Goal: Task Accomplishment & Management: Complete application form

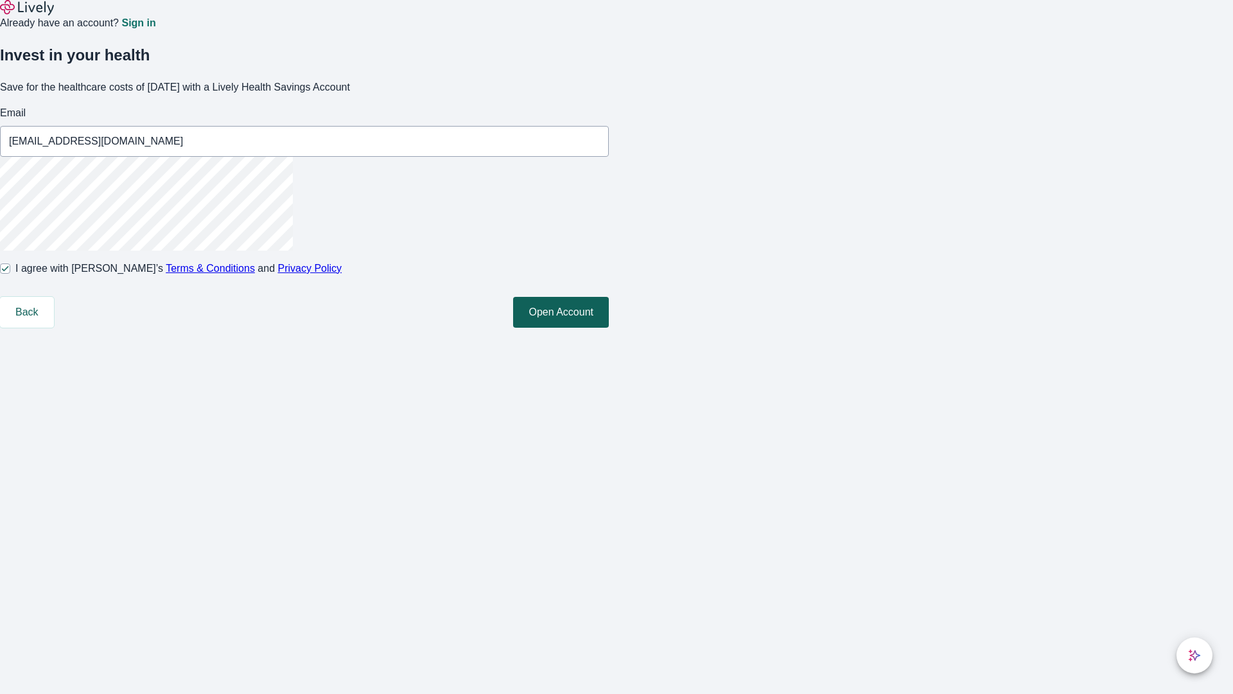
click at [609, 328] on button "Open Account" at bounding box center [561, 312] width 96 height 31
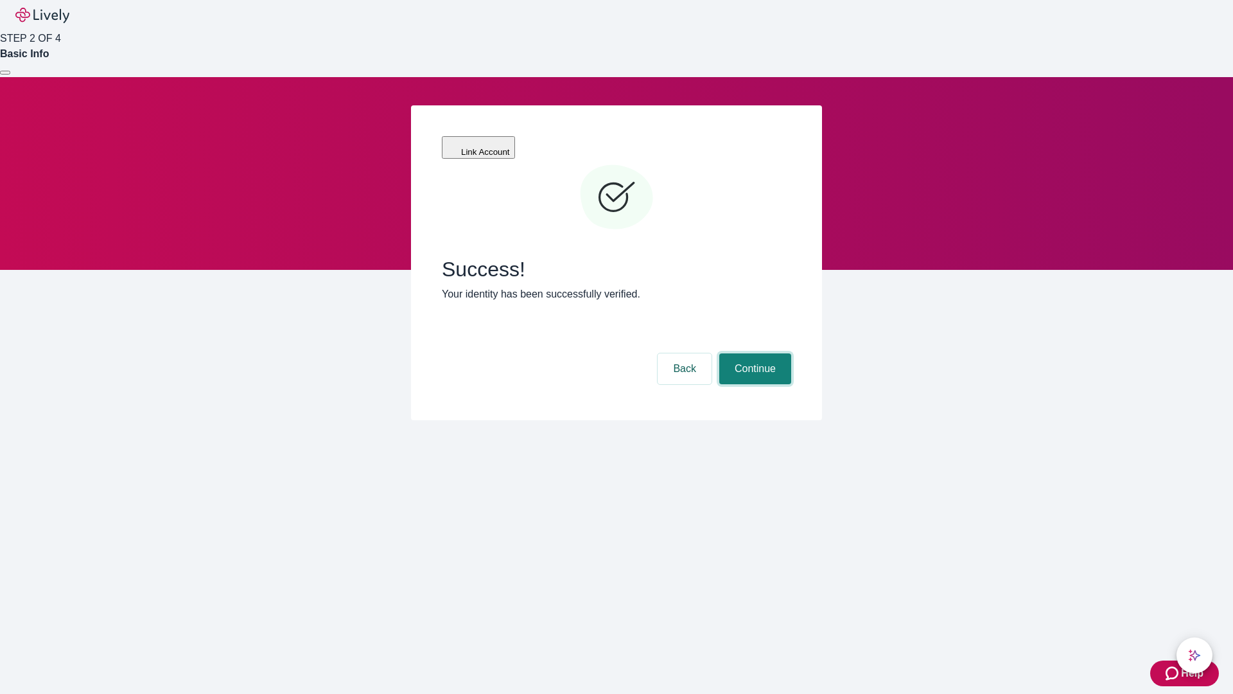
click at [753, 353] on button "Continue" at bounding box center [755, 368] width 72 height 31
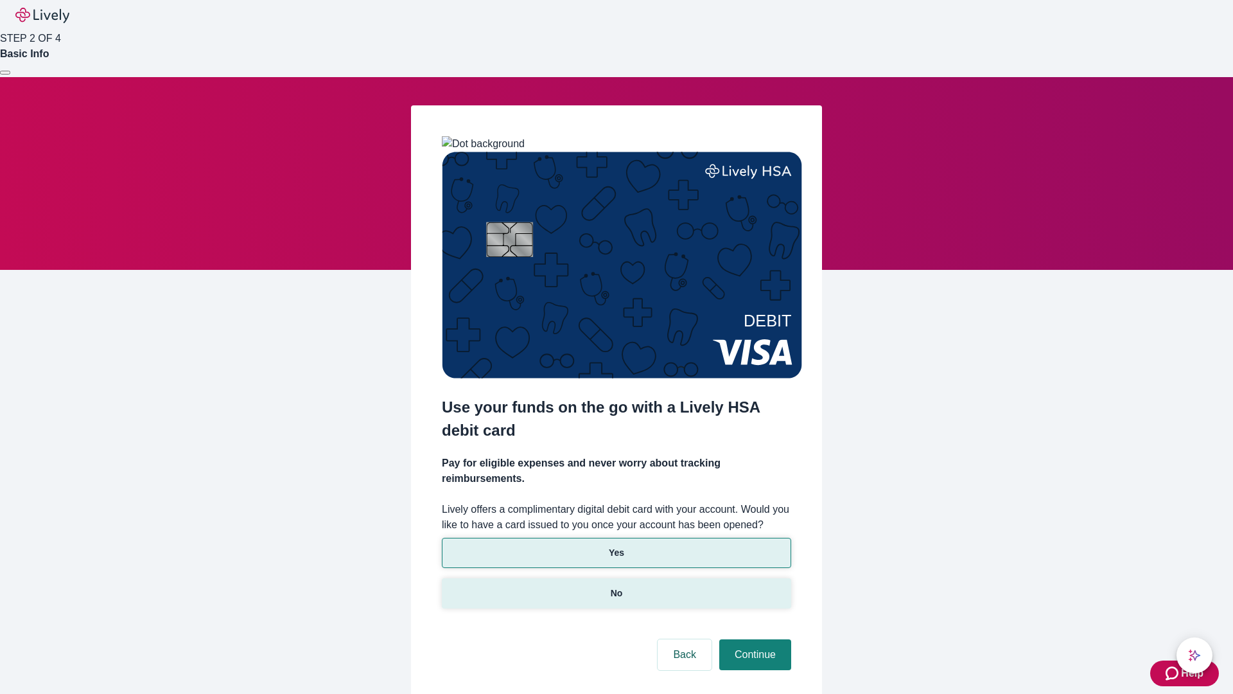
click at [616, 586] on p "No" at bounding box center [617, 592] width 12 height 13
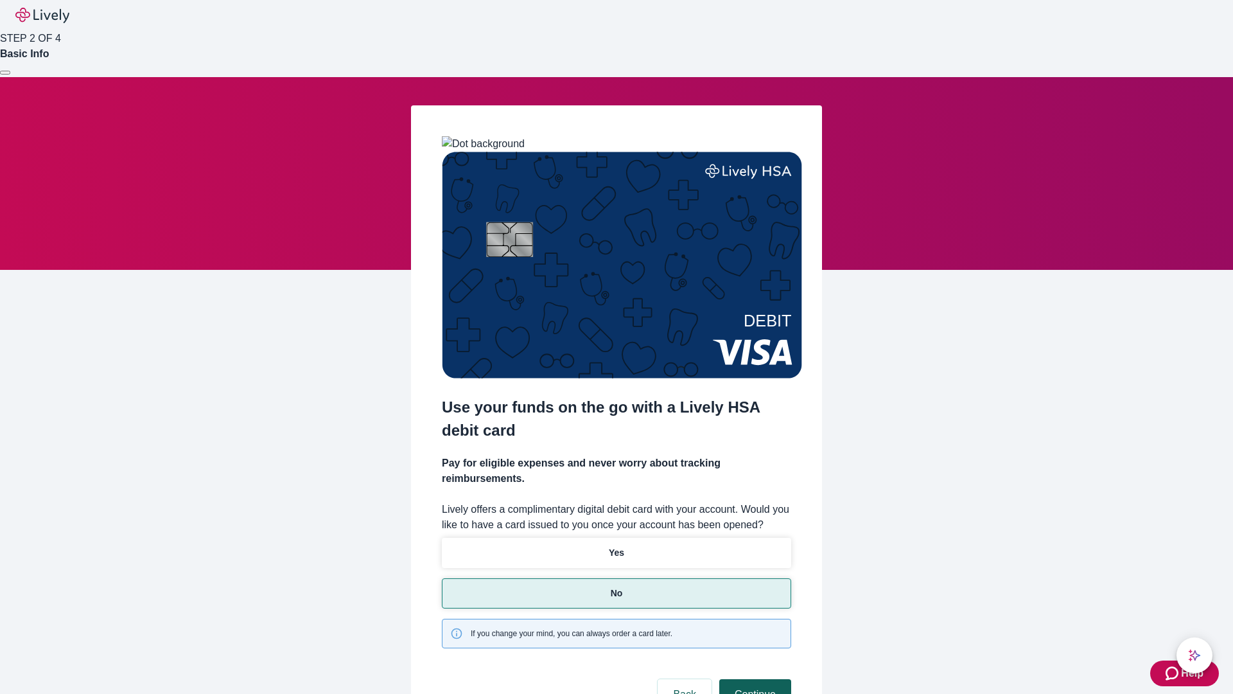
click at [753, 679] on button "Continue" at bounding box center [755, 694] width 72 height 31
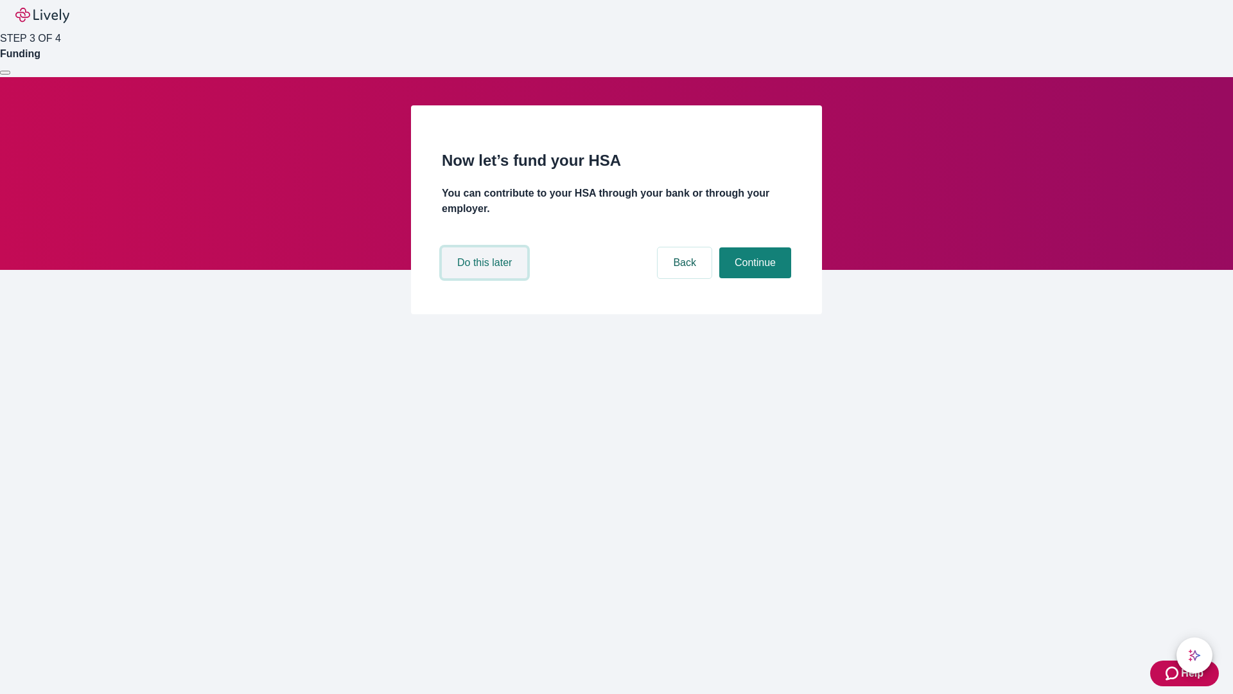
click at [486, 278] on button "Do this later" at bounding box center [484, 262] width 85 height 31
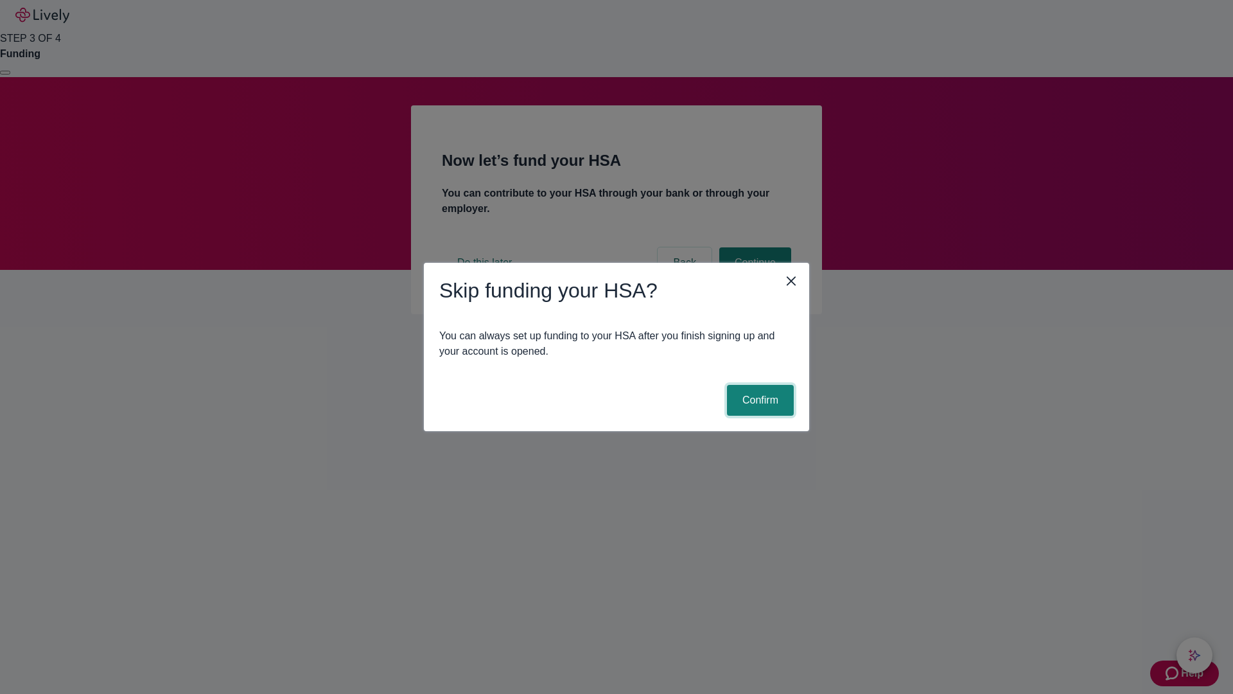
click at [758, 400] on button "Confirm" at bounding box center [760, 400] width 67 height 31
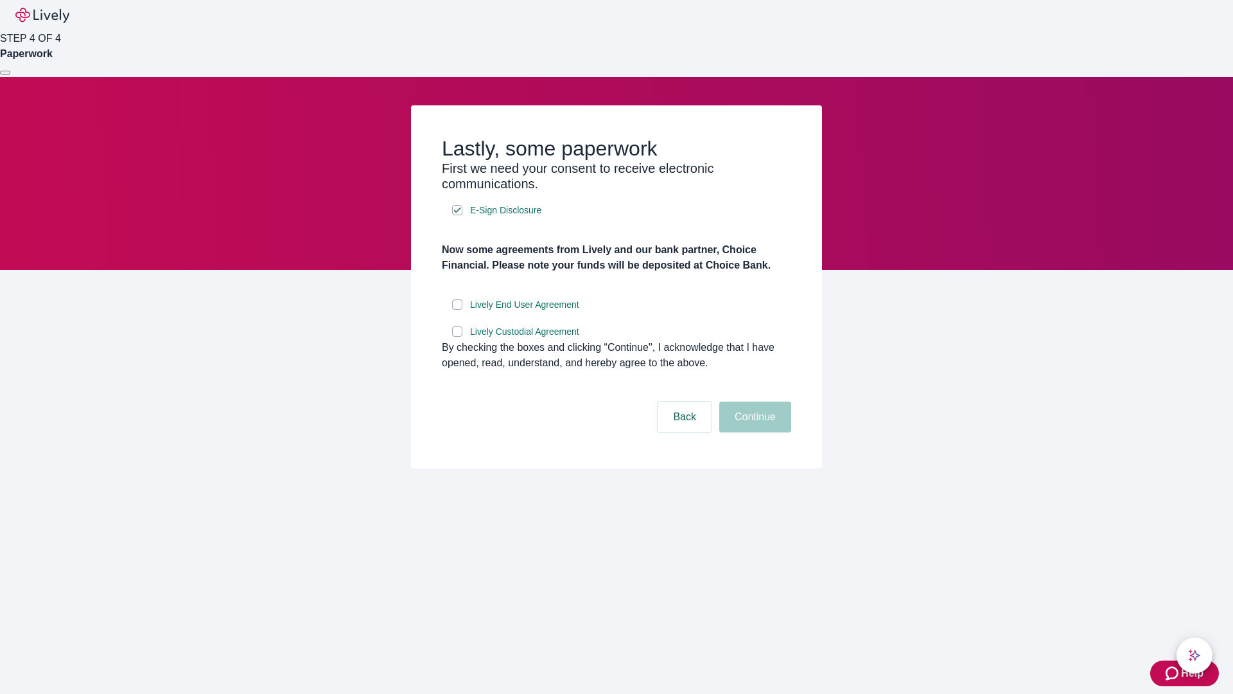
click at [457, 310] on input "Lively End User Agreement" at bounding box center [457, 304] width 10 height 10
checkbox input "true"
click at [457, 337] on input "Lively Custodial Agreement" at bounding box center [457, 331] width 10 height 10
checkbox input "true"
click at [753, 432] on button "Continue" at bounding box center [755, 416] width 72 height 31
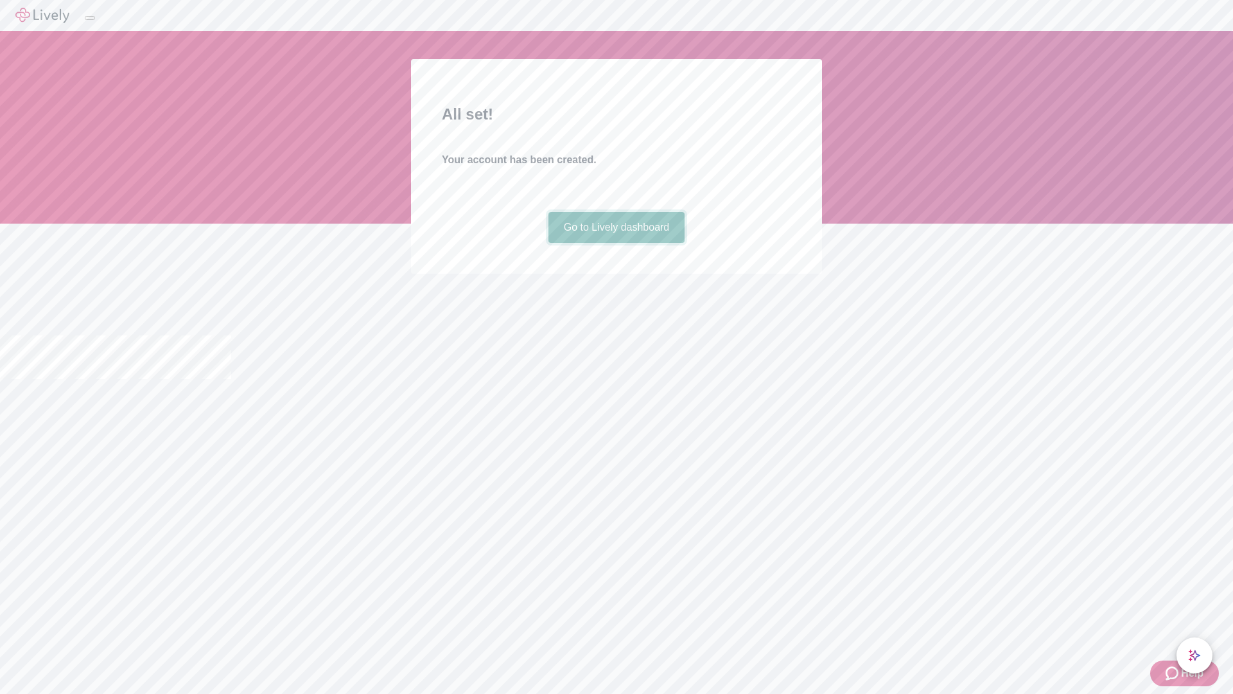
click at [616, 243] on link "Go to Lively dashboard" at bounding box center [616, 227] width 137 height 31
